Goal: Task Accomplishment & Management: Use online tool/utility

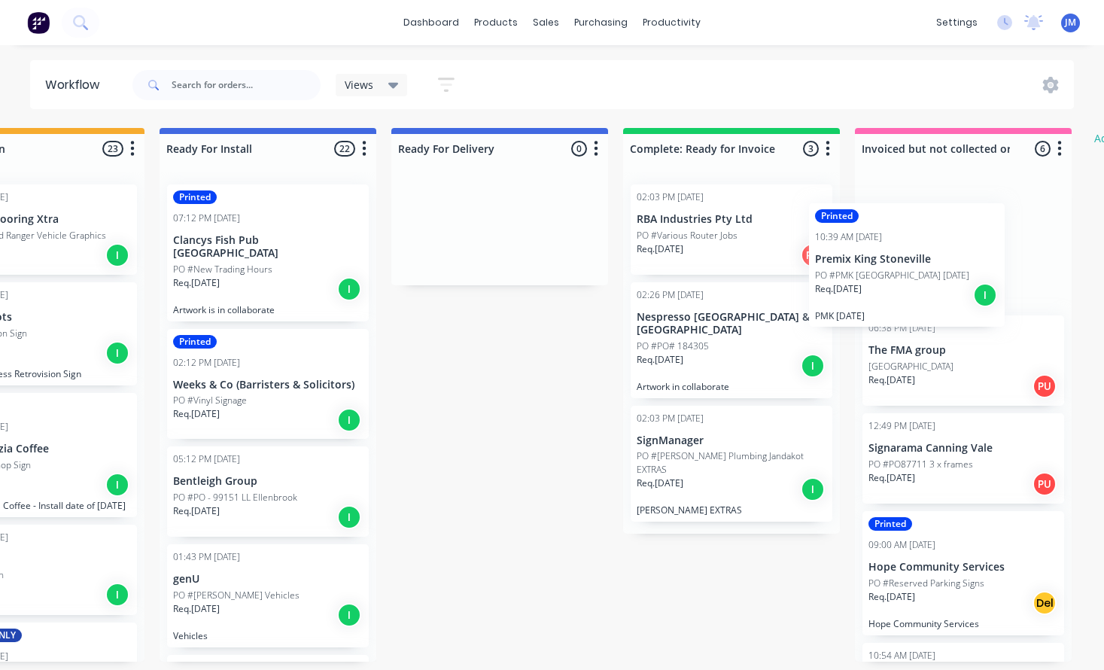
scroll to position [0, 346]
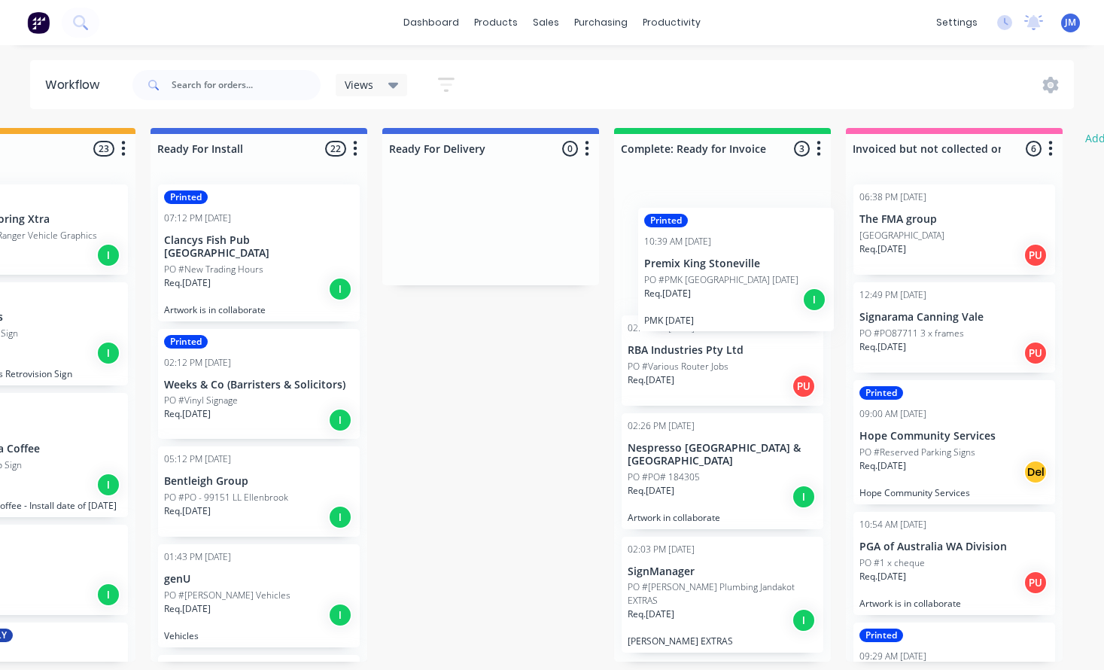
drag, startPoint x: 579, startPoint y: 268, endPoint x: 711, endPoint y: 291, distance: 133.7
click at [711, 291] on div "Submitted 11 Status colour #273444 hex #273444 Save Cancel Summaries Total orde…" at bounding box center [571, 395] width 1856 height 534
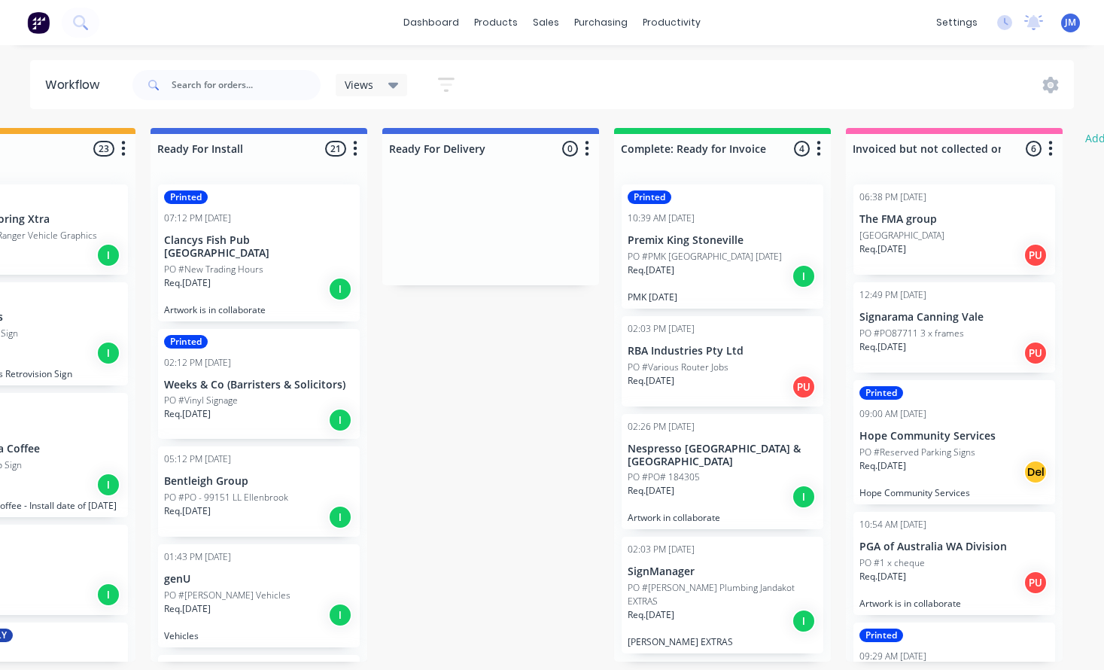
scroll to position [0, 345]
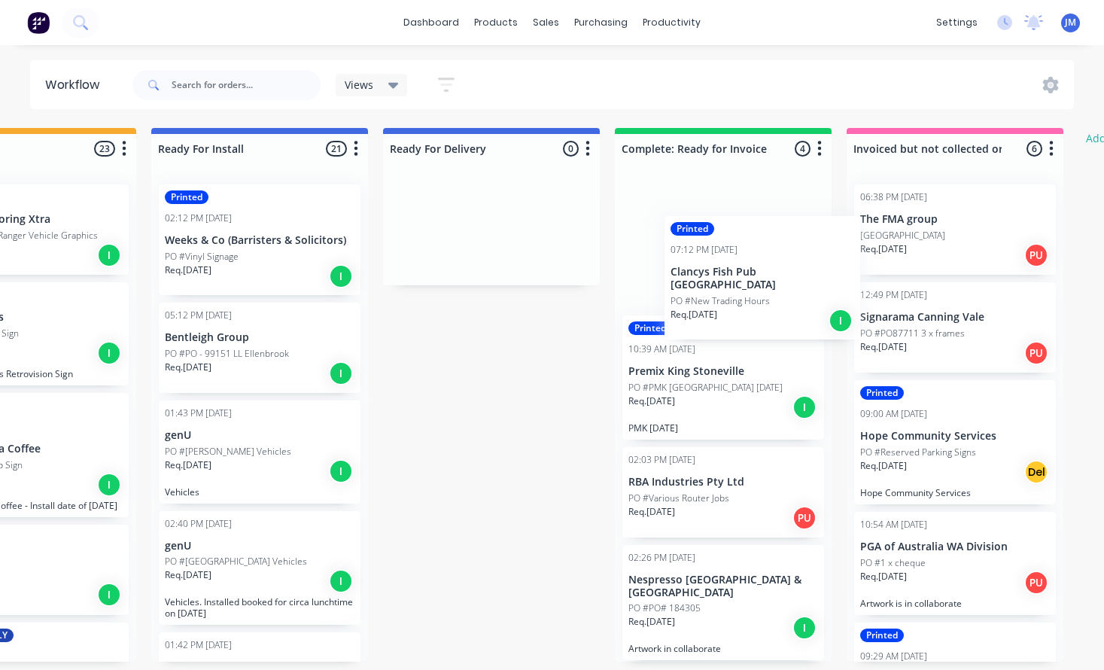
drag, startPoint x: 227, startPoint y: 263, endPoint x: 711, endPoint y: 297, distance: 485.2
click at [711, 297] on div "Submitted 11 Status colour #273444 hex #273444 Save Cancel Summaries Total orde…" at bounding box center [572, 395] width 1856 height 534
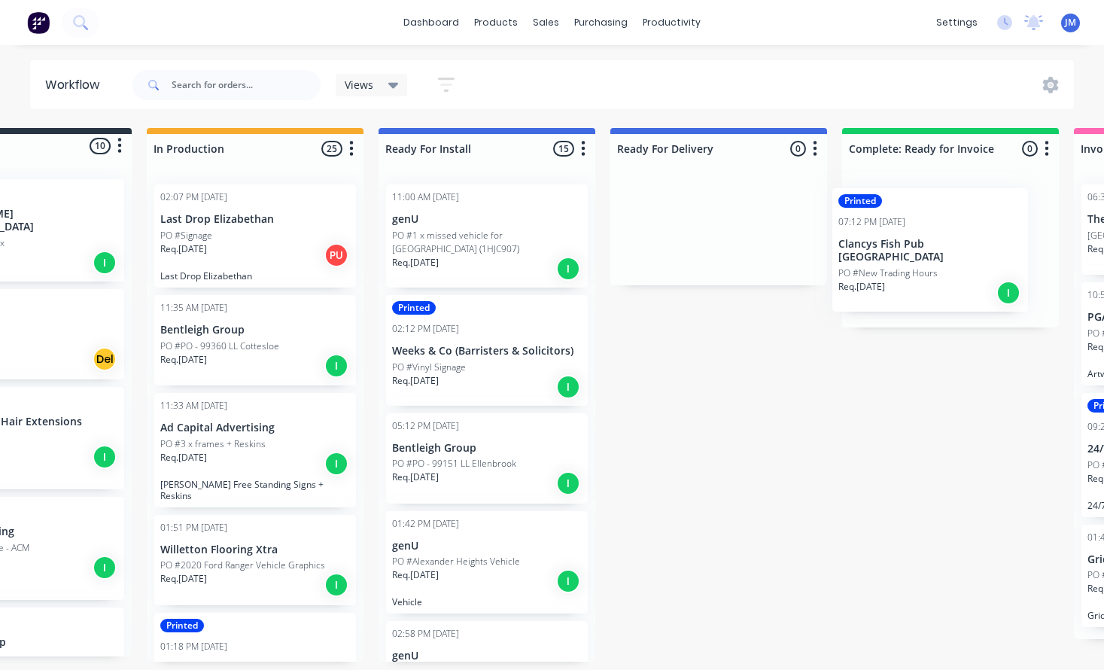
scroll to position [0, 154]
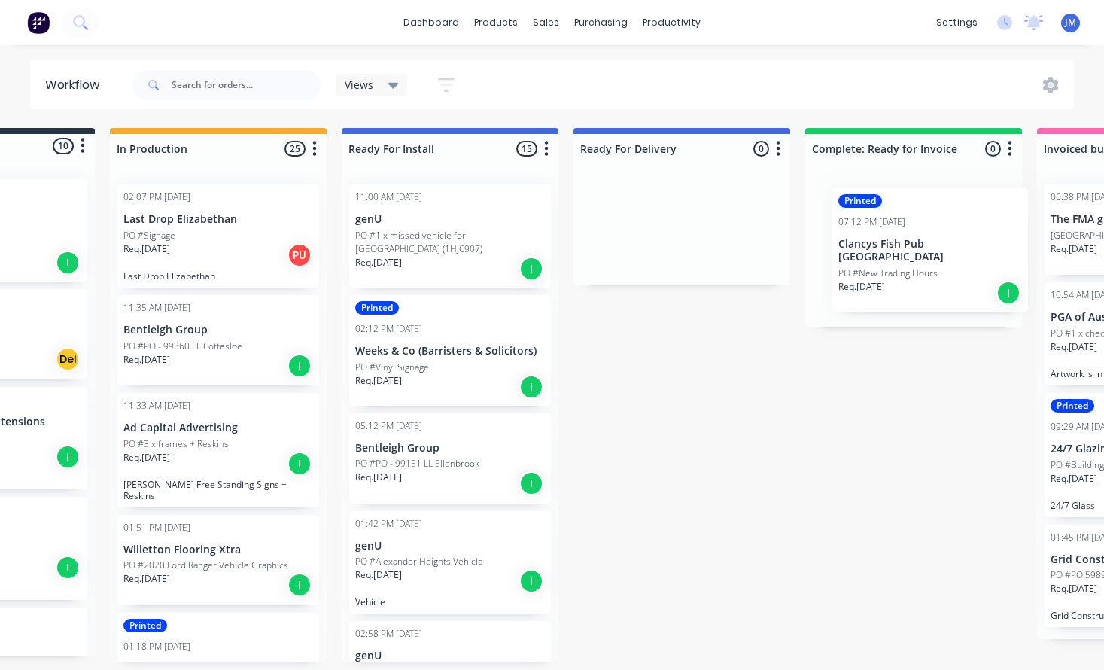
drag, startPoint x: 519, startPoint y: 377, endPoint x: 915, endPoint y: 269, distance: 409.8
click at [915, 269] on div "Submitted 10 Status colour #273444 hex #273444 Save Cancel Summaries Total orde…" at bounding box center [762, 395] width 1856 height 534
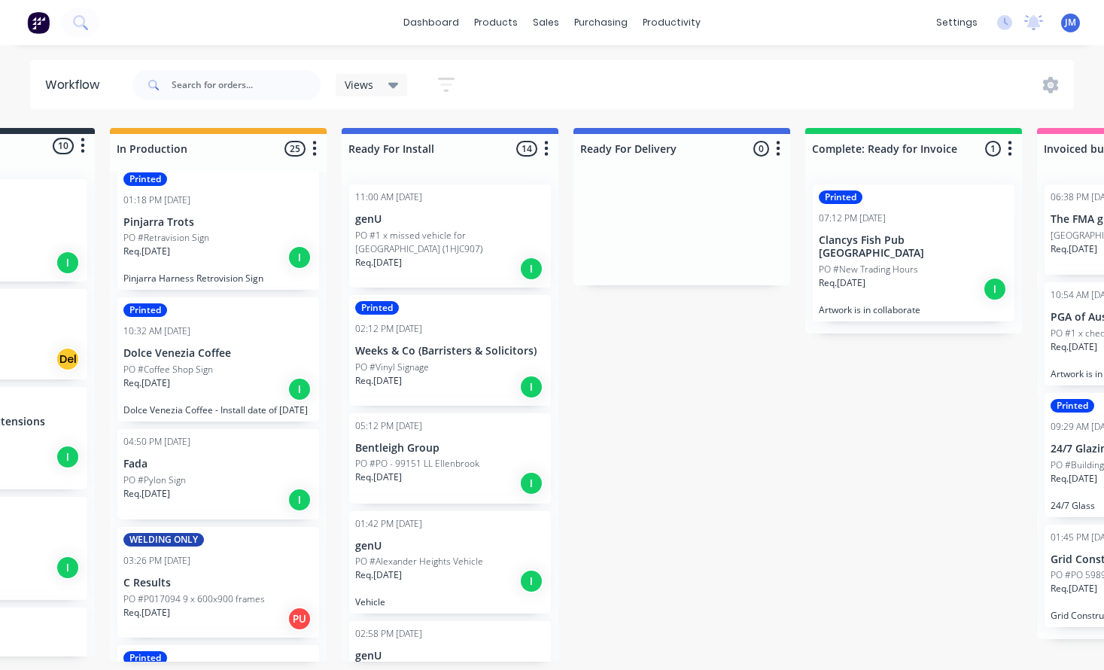
scroll to position [0, 0]
click at [232, 88] on input "text" at bounding box center [246, 85] width 149 height 30
type input "racing"
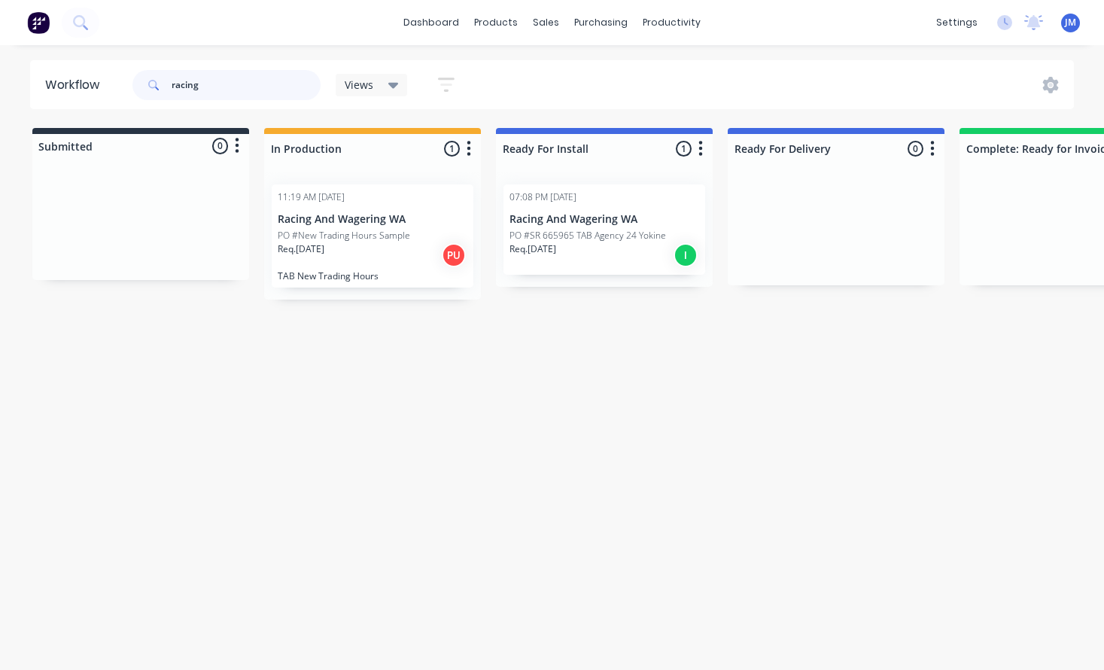
click at [234, 97] on input "racing" at bounding box center [246, 85] width 149 height 30
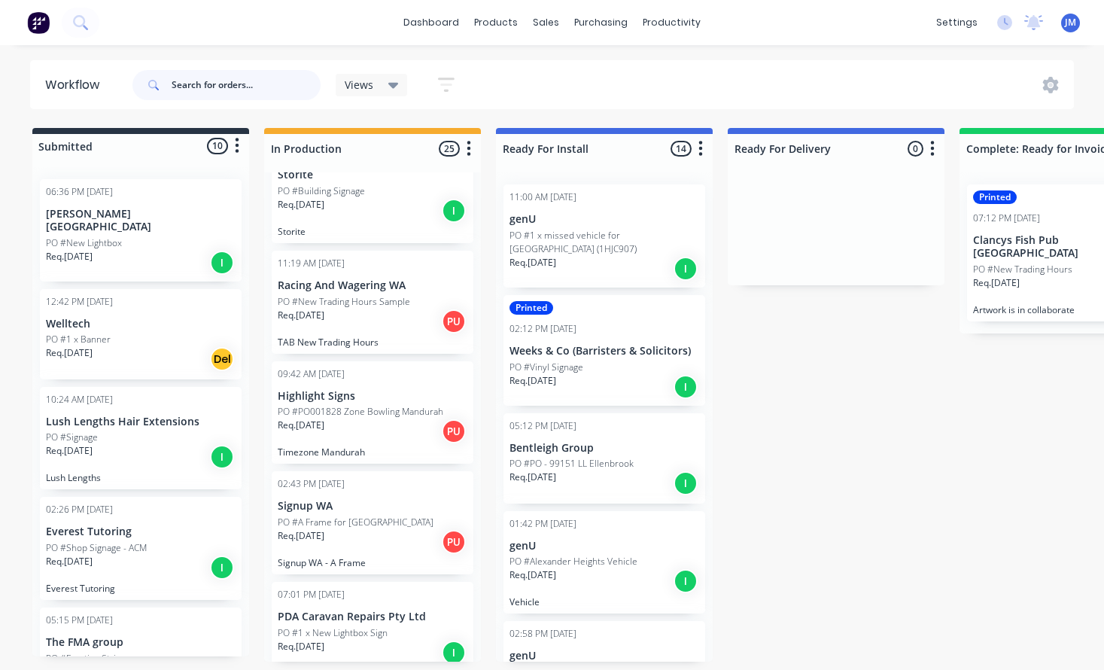
click at [257, 84] on input "text" at bounding box center [246, 85] width 149 height 30
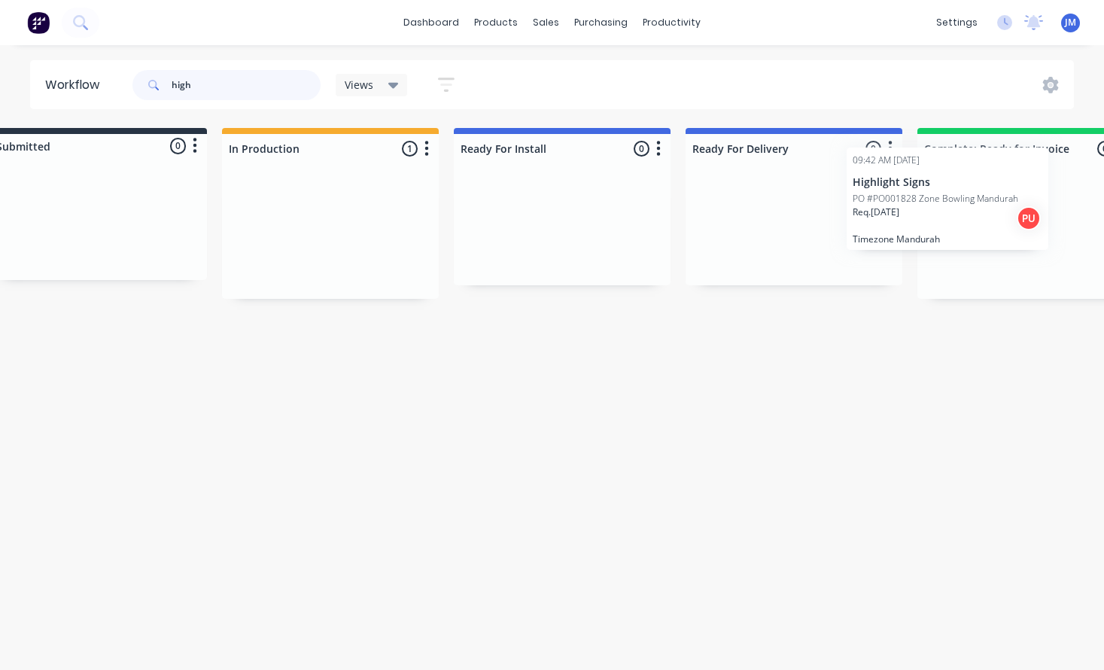
scroll to position [0, 126]
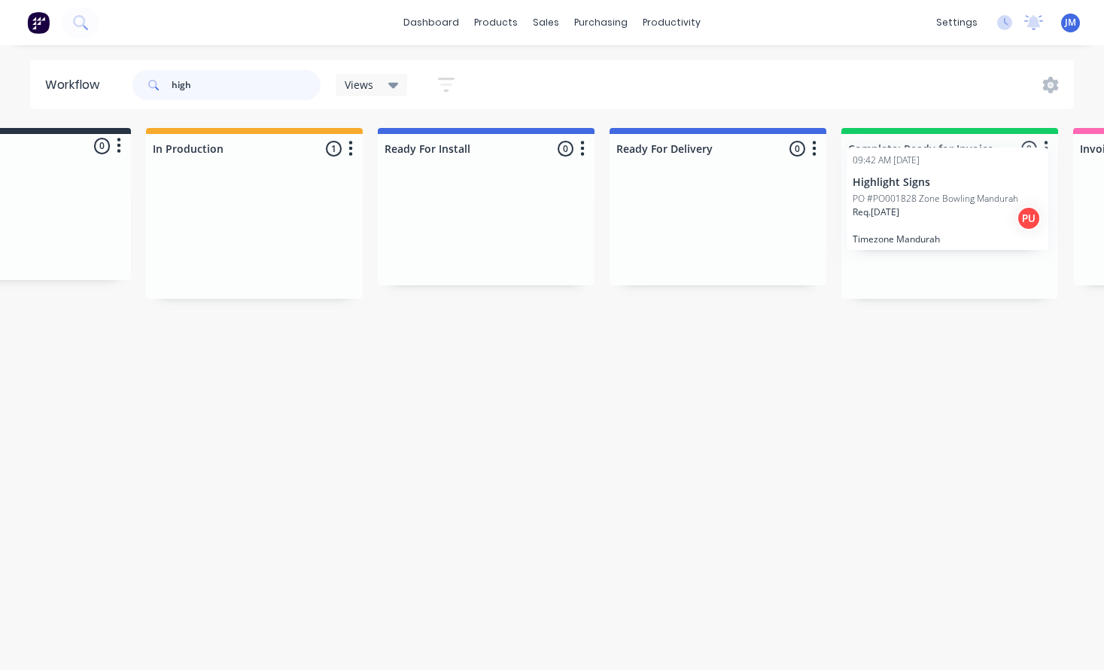
drag, startPoint x: 350, startPoint y: 263, endPoint x: 952, endPoint y: 227, distance: 602.6
click at [952, 228] on div "Submitted 0 Status colour #273444 hex #273444 Save Cancel Summaries Total order…" at bounding box center [794, 213] width 1856 height 171
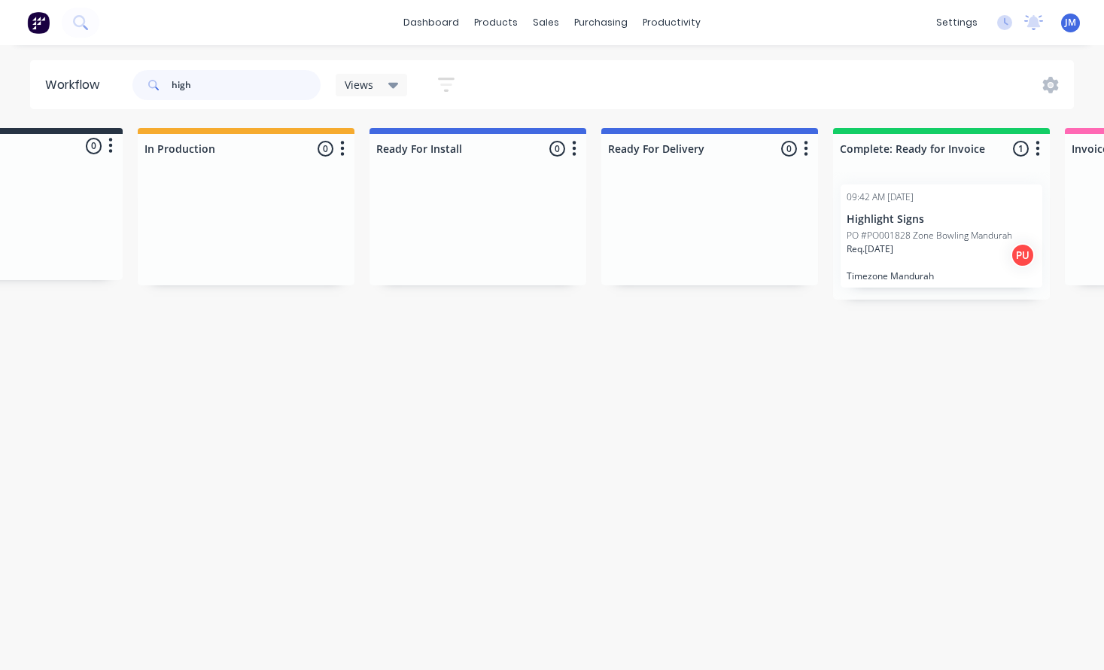
click at [242, 83] on input "high" at bounding box center [246, 85] width 149 height 30
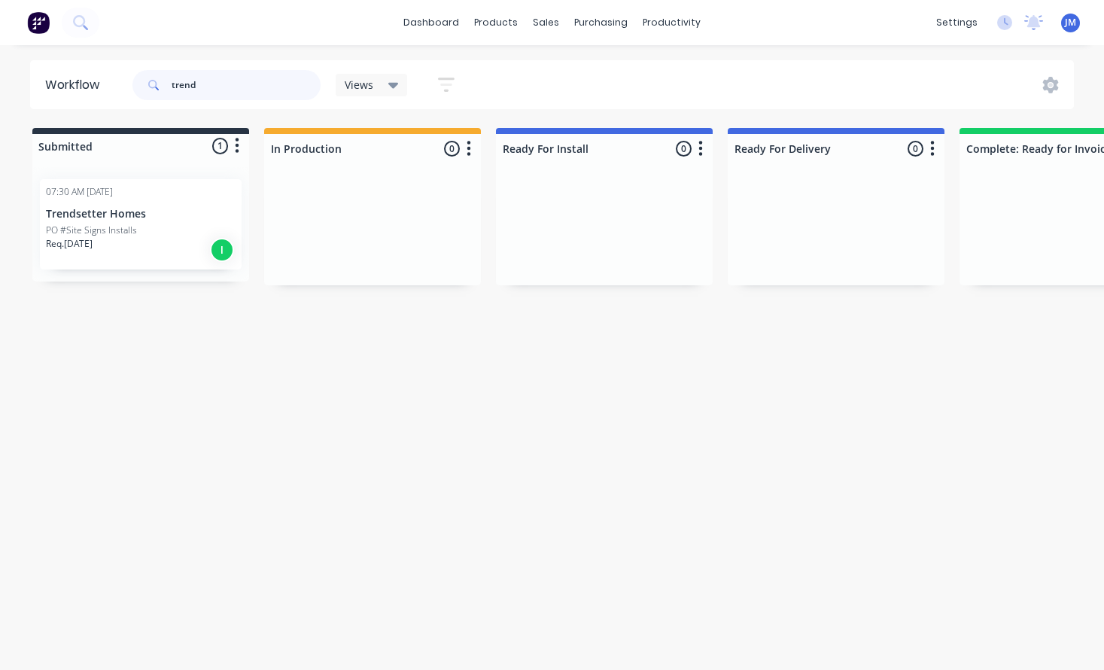
type input "trend"
click at [161, 240] on div "Req. 16/07/25 I" at bounding box center [141, 250] width 190 height 26
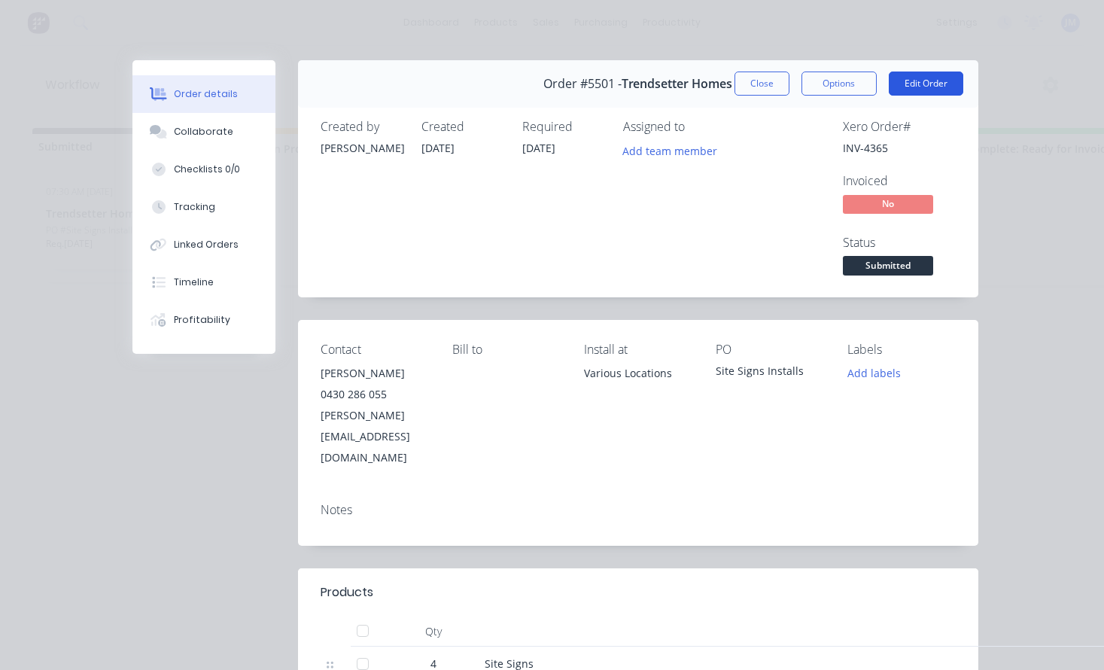
click at [922, 87] on button "Edit Order" at bounding box center [926, 84] width 75 height 24
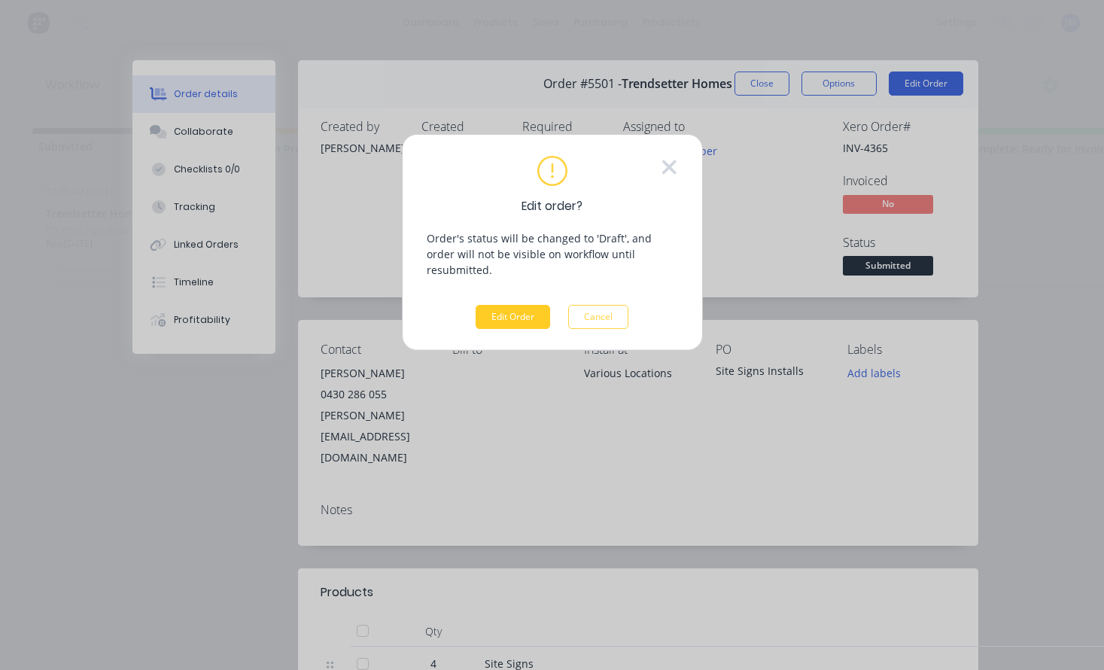
click at [501, 305] on button "Edit Order" at bounding box center [513, 317] width 75 height 24
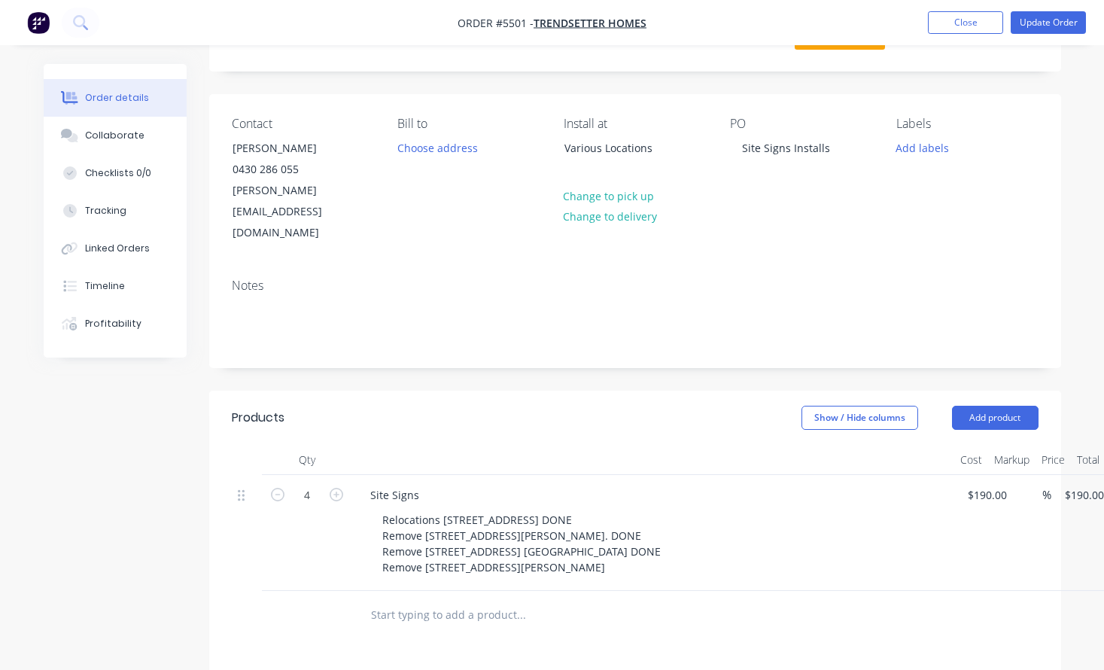
scroll to position [170, 0]
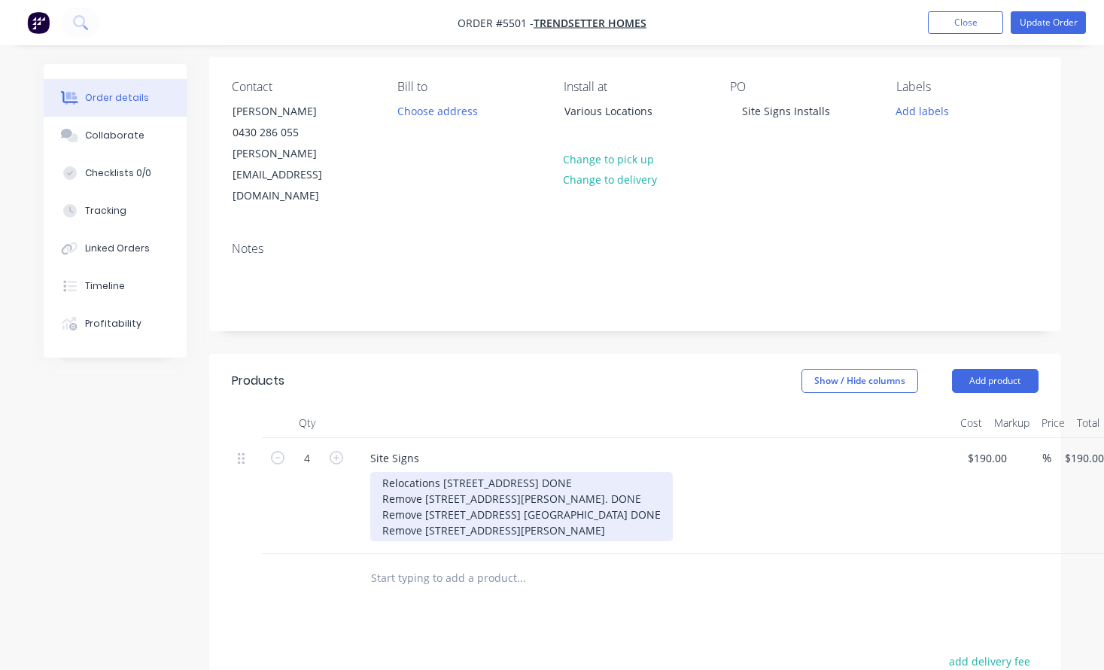
click at [599, 472] on div "Relocations 22 chipping drive city beach DONE Remove 61 Grosvenor rd mt Lawley.…" at bounding box center [521, 506] width 303 height 69
click at [585, 472] on div "Relocations 22 chipping drive city beach Remove 61 Grosvenor rd mt Lawley. DONE…" at bounding box center [521, 506] width 303 height 69
click at [589, 472] on div "Relocations 22 chipping drive city beach Remove 61 Grosvenor rd mt Lawley. Remo…" at bounding box center [495, 506] width 250 height 69
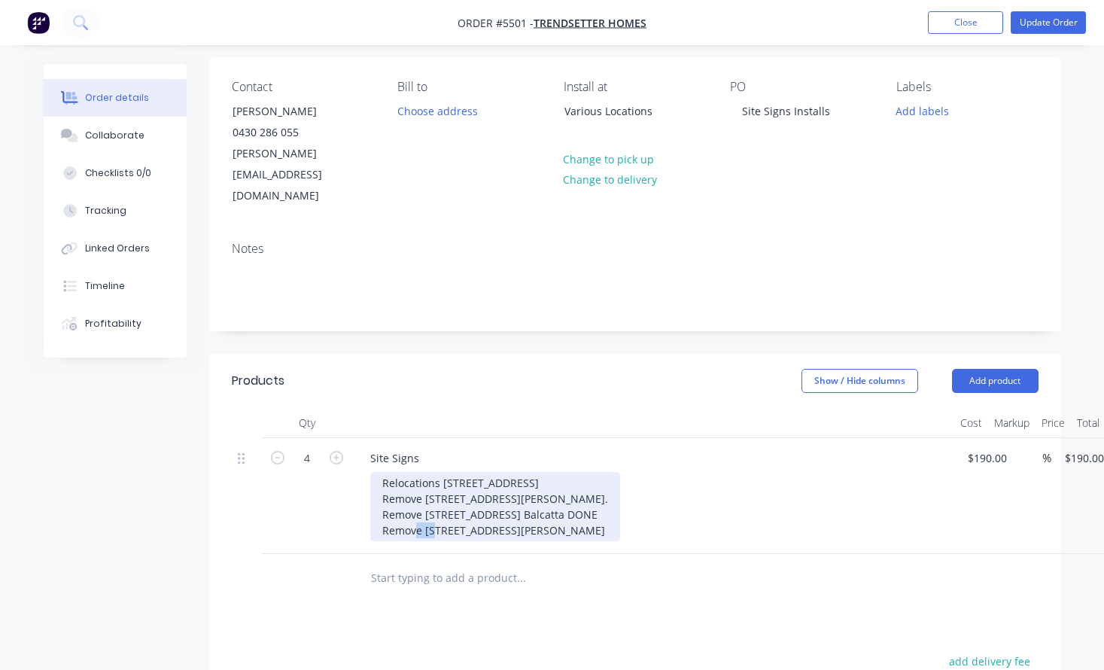
click at [589, 472] on div "Relocations 22 chipping drive city beach Remove 61 Grosvenor rd mt Lawley. Remo…" at bounding box center [495, 506] width 250 height 69
click at [564, 486] on div "Relocations 22 chipping drive city beach Remove 61 Grosvenor rd mt Lawley. Remo…" at bounding box center [495, 506] width 250 height 69
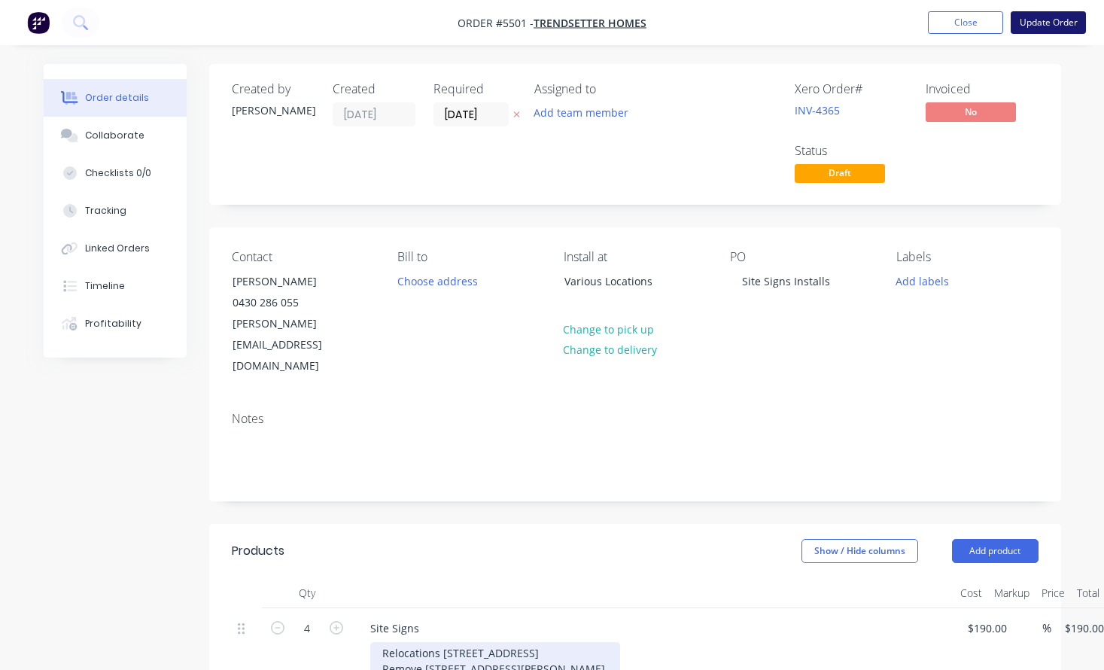
scroll to position [0, 0]
click at [1043, 22] on button "Update Order" at bounding box center [1048, 22] width 75 height 23
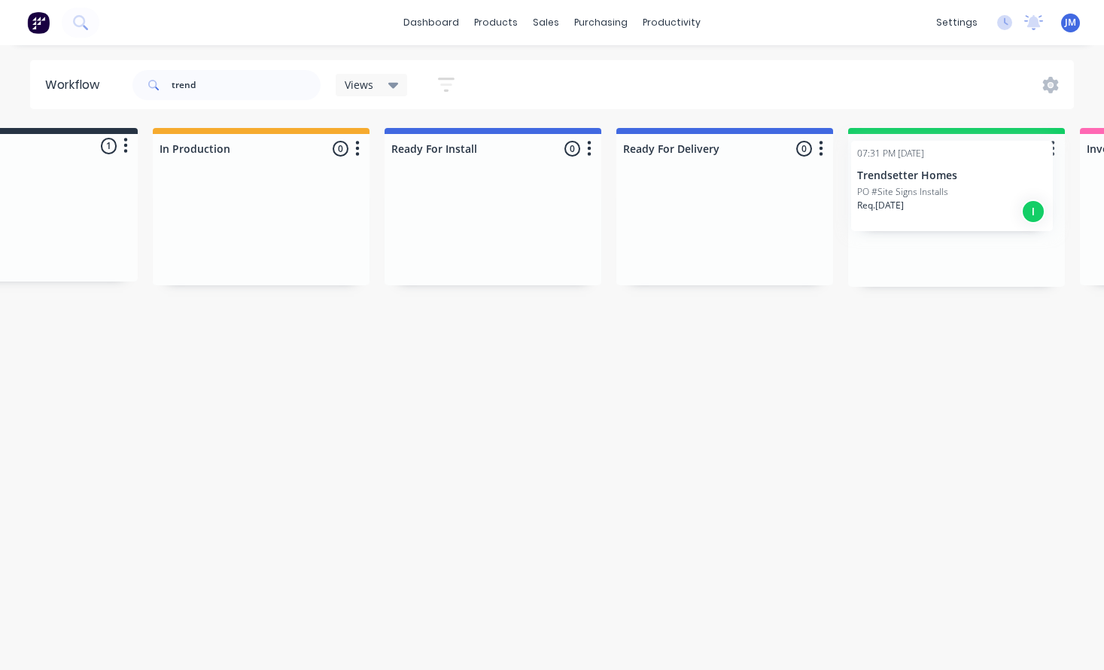
scroll to position [0, 160]
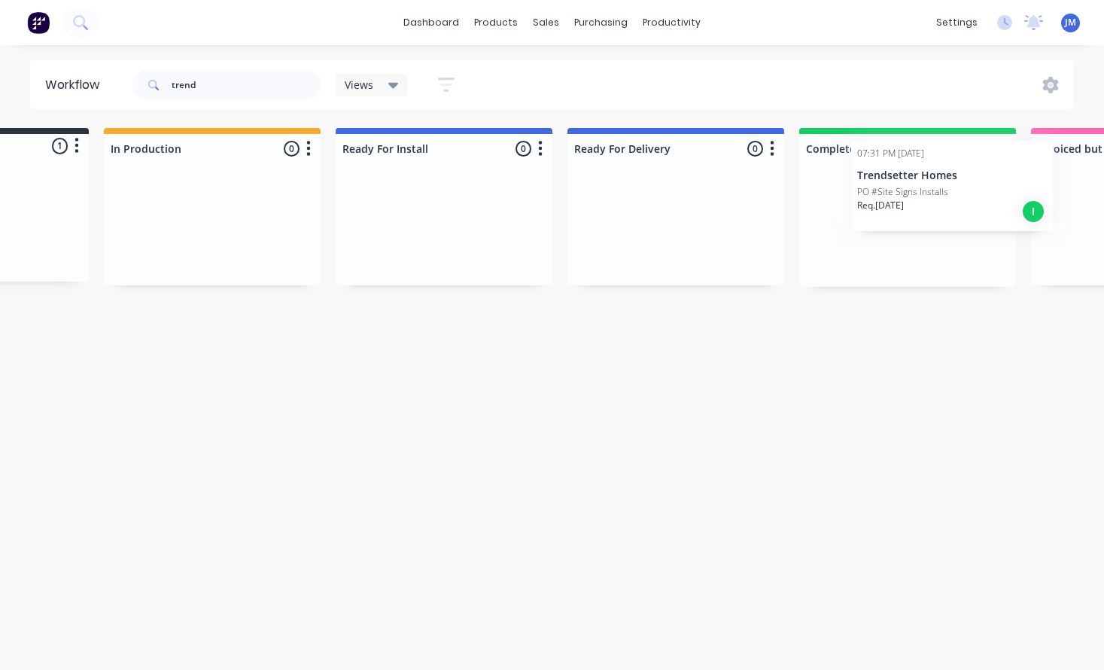
drag, startPoint x: 98, startPoint y: 239, endPoint x: 913, endPoint y: 223, distance: 815.5
click at [914, 223] on div "Submitted 1 Status colour #273444 hex #273444 Save Cancel Summaries Total order…" at bounding box center [756, 207] width 1856 height 159
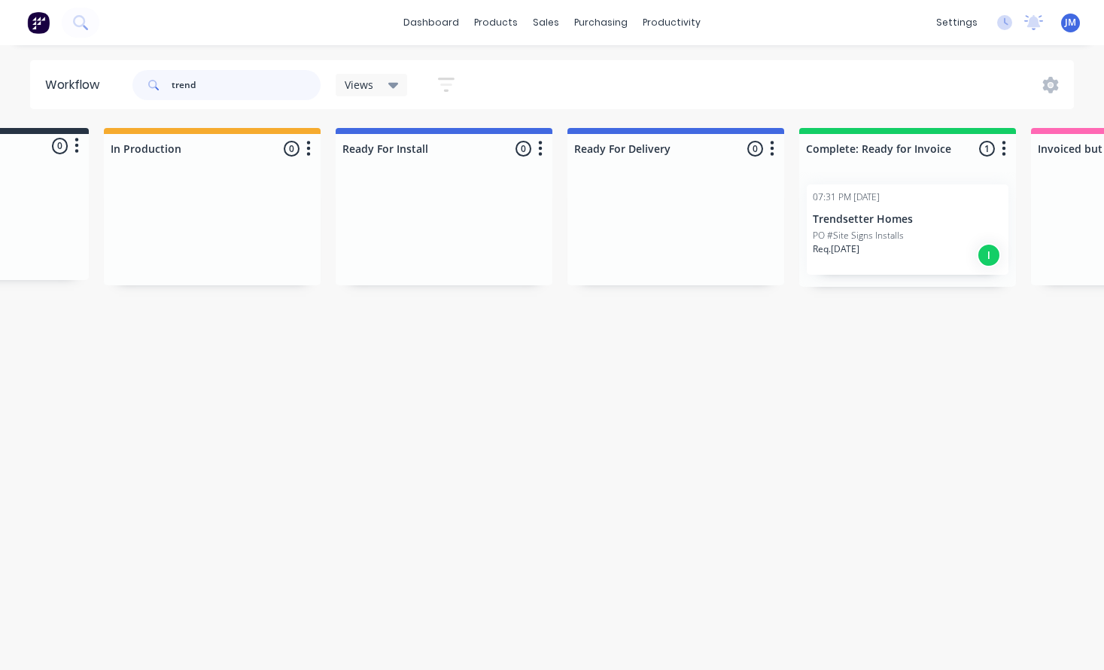
click at [230, 84] on input "trend" at bounding box center [246, 85] width 149 height 30
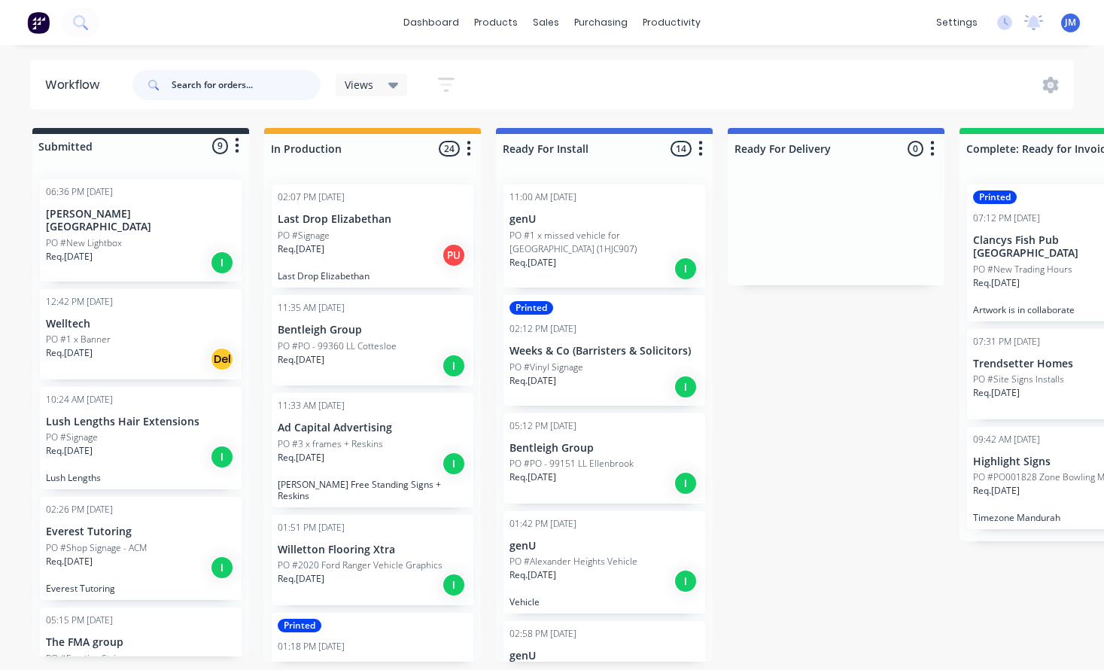
scroll to position [0, 0]
click at [122, 333] on div "PO #1 x Banner" at bounding box center [141, 340] width 190 height 14
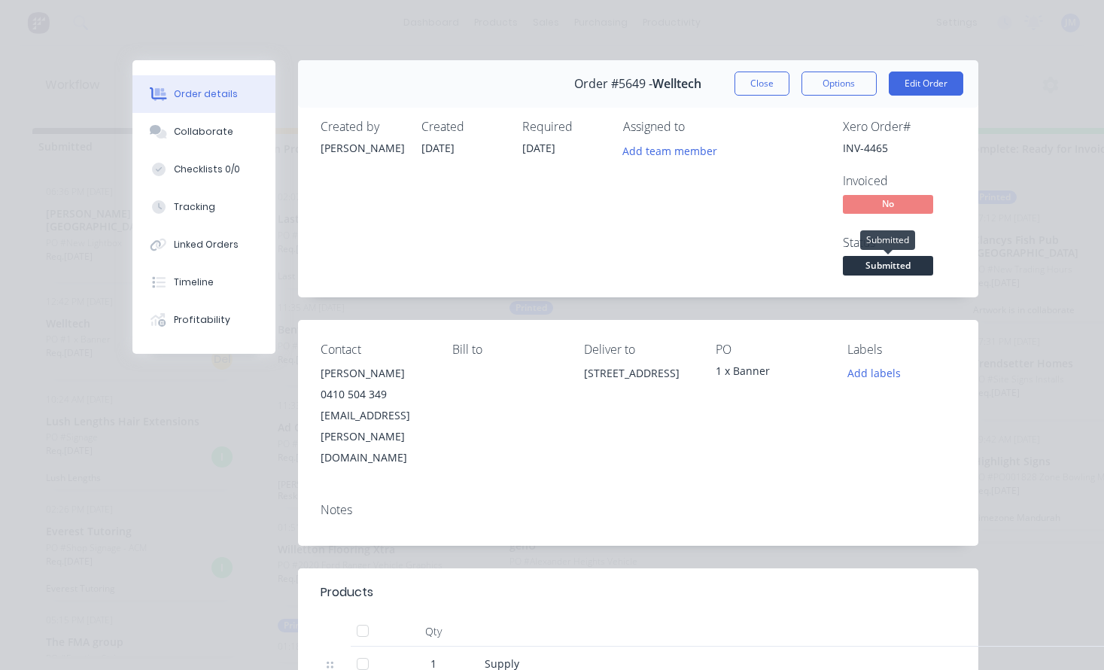
click at [874, 263] on span "Submitted" at bounding box center [888, 265] width 90 height 19
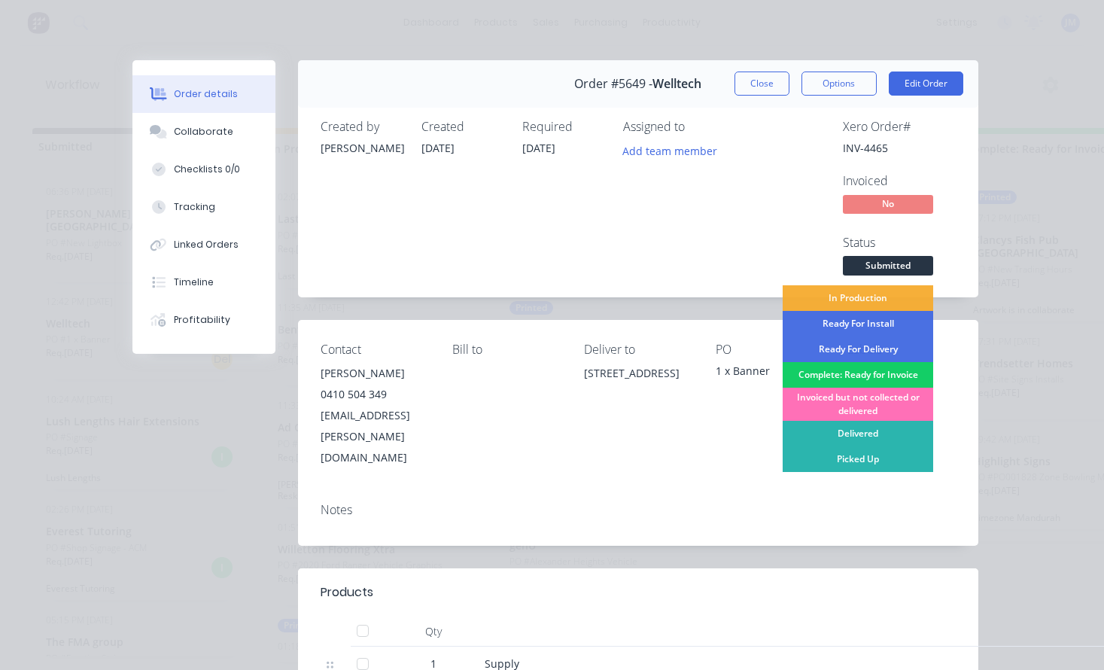
click at [859, 375] on div "Complete: Ready for Invoice" at bounding box center [858, 375] width 151 height 26
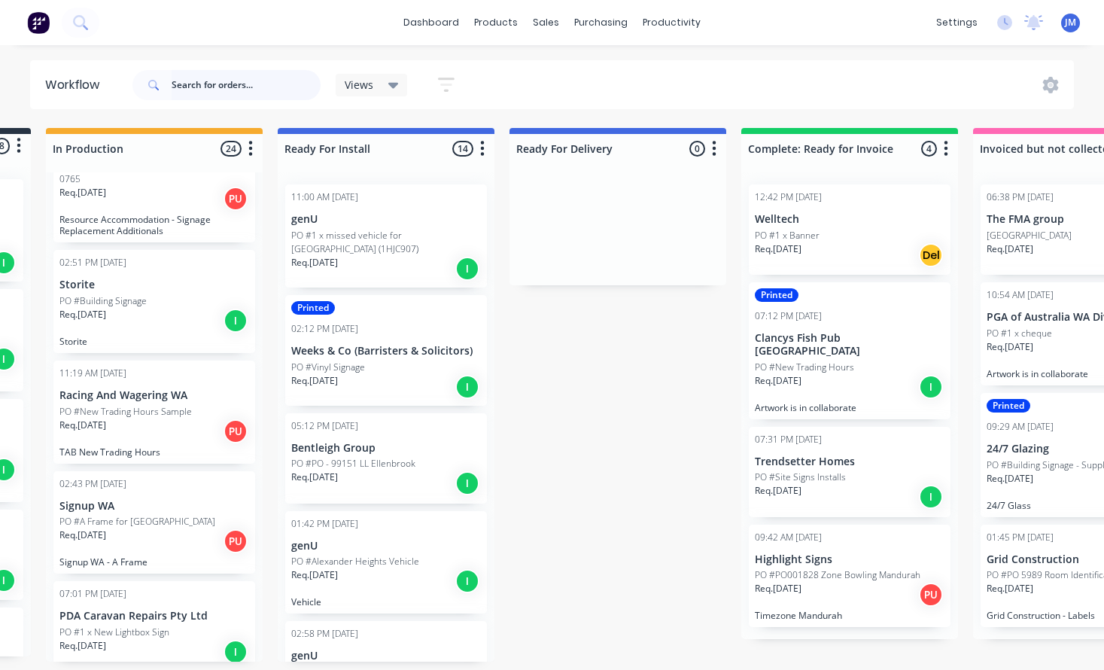
scroll to position [0, 214]
